Goal: Task Accomplishment & Management: Complete application form

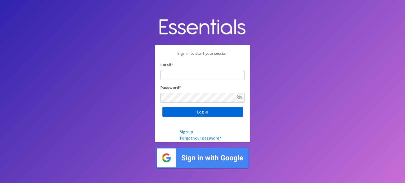
type input "[EMAIL_ADDRESS][DOMAIN_NAME]"
click at [201, 110] on input "Log in" at bounding box center [203, 112] width 80 height 10
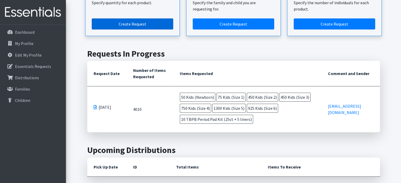
scroll to position [106, 0]
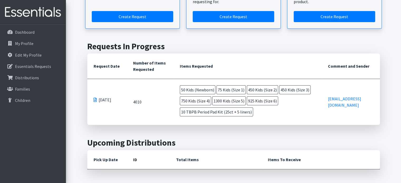
click at [341, 66] on th "Comment and Sender" at bounding box center [351, 67] width 58 height 26
click at [29, 65] on p "Essentials Requests" at bounding box center [33, 66] width 36 height 5
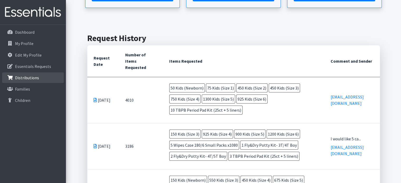
scroll to position [106, 0]
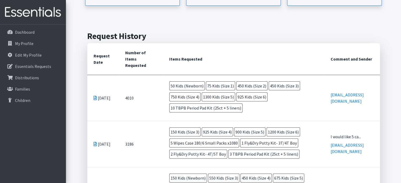
click at [95, 96] on icon at bounding box center [95, 98] width 3 height 4
click at [344, 97] on link "[EMAIL_ADDRESS][DOMAIN_NAME]" at bounding box center [347, 98] width 33 height 12
click at [290, 56] on th "Items Requested" at bounding box center [243, 59] width 161 height 32
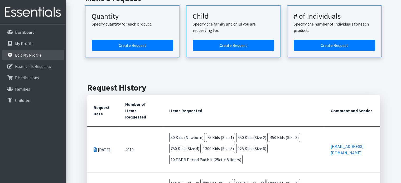
scroll to position [53, 0]
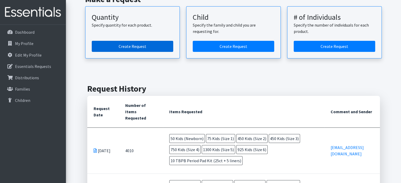
click at [125, 46] on link "Create Request" at bounding box center [133, 46] width 82 height 11
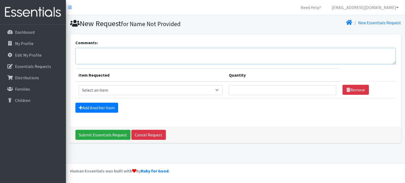
click at [104, 59] on textarea "Comments:" at bounding box center [235, 56] width 321 height 16
type textarea "I forgot to add a potty kit to my September order. Please add if possible."
click at [218, 90] on select "Select an item F&D Men L/XL (38-50in waist) x48 F&D Men S/M (28-40in waist) x56…" at bounding box center [151, 90] width 144 height 10
select select "11142"
click at [79, 85] on select "Select an item F&D Men L/XL (38-50in waist) x48 F&D Men S/M (28-40in waist) x56…" at bounding box center [151, 90] width 144 height 10
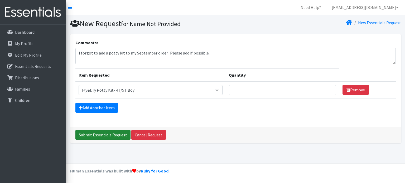
click at [109, 134] on input "Submit Essentials Request" at bounding box center [102, 135] width 55 height 10
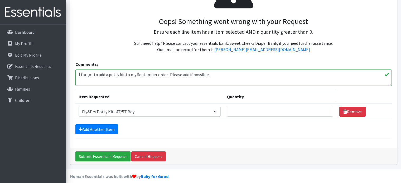
scroll to position [79, 0]
click at [290, 109] on input "Quantity" at bounding box center [280, 112] width 106 height 10
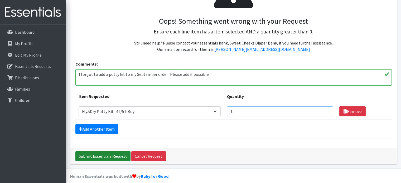
type input "1"
click at [106, 154] on input "Submit Essentials Request" at bounding box center [102, 156] width 55 height 10
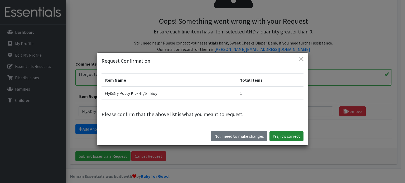
click at [281, 135] on button "Yes, it's correct" at bounding box center [287, 136] width 34 height 10
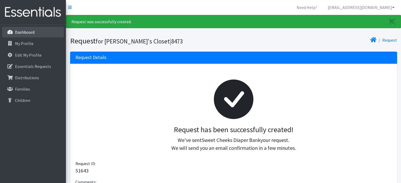
click at [23, 33] on p "Dashboard" at bounding box center [25, 32] width 20 height 5
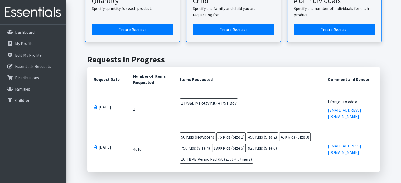
scroll to position [79, 0]
